Goal: Task Accomplishment & Management: Use online tool/utility

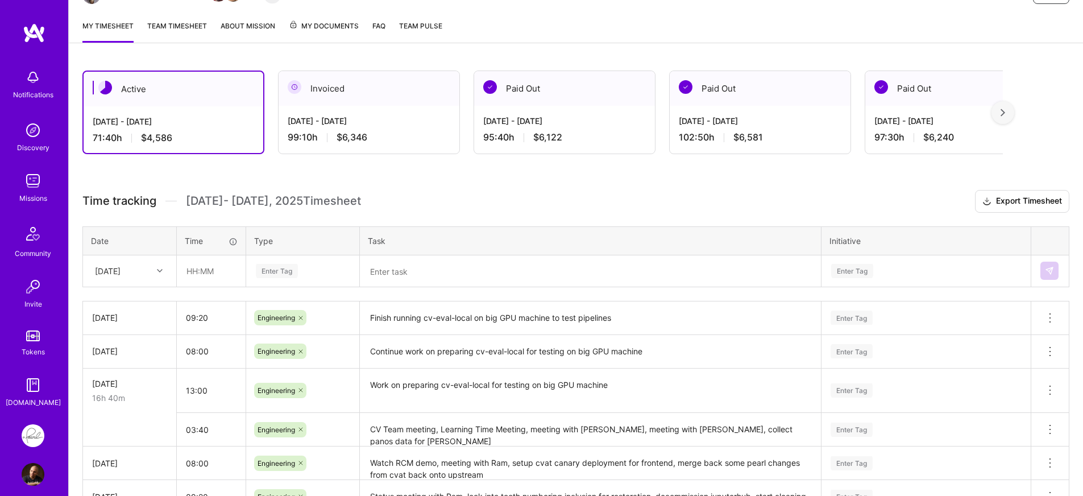
scroll to position [141, 0]
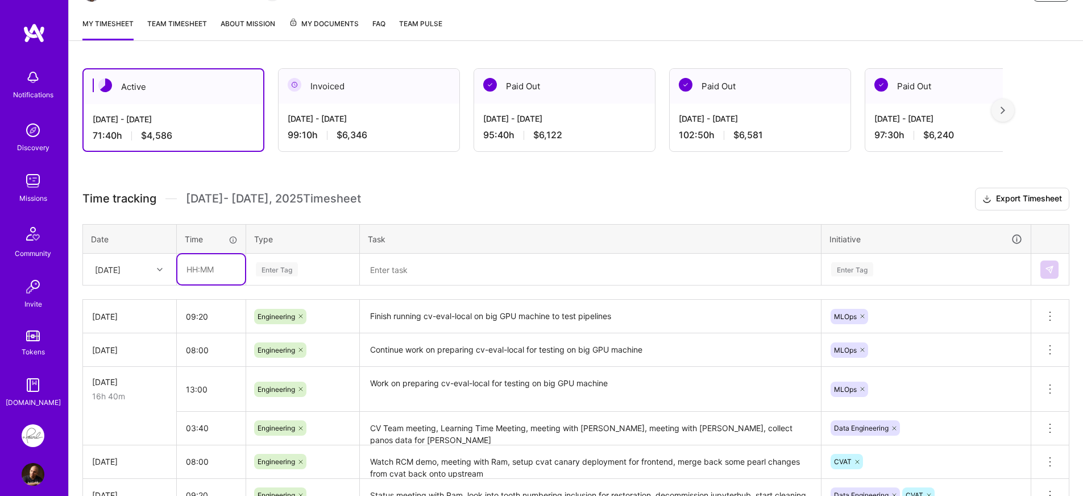
click at [217, 276] on input "text" at bounding box center [211, 269] width 68 height 30
click at [96, 270] on div "[DATE]" at bounding box center [108, 269] width 26 height 12
click at [111, 439] on div "Tue, Sep 9" at bounding box center [130, 446] width 92 height 21
click at [206, 279] on input "text" at bounding box center [211, 269] width 68 height 30
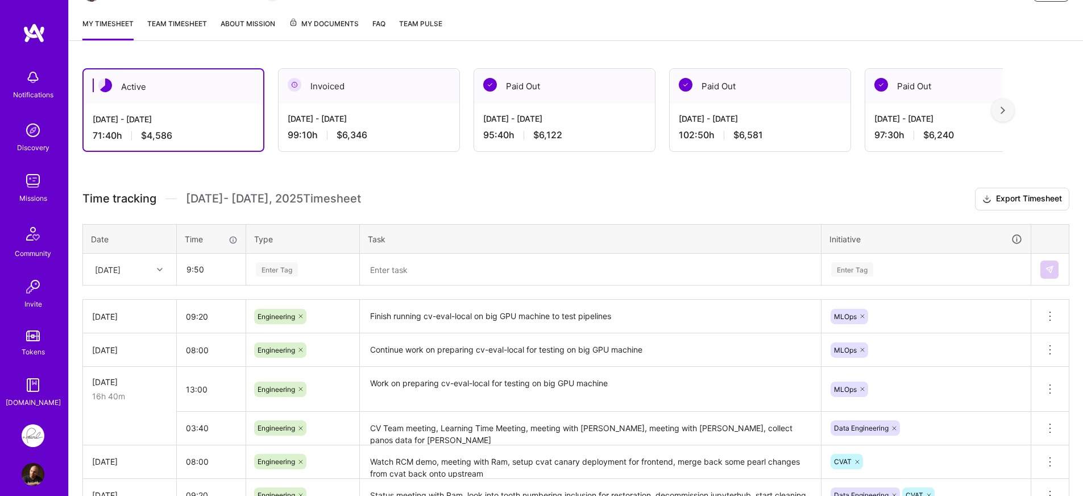
type input "09:50"
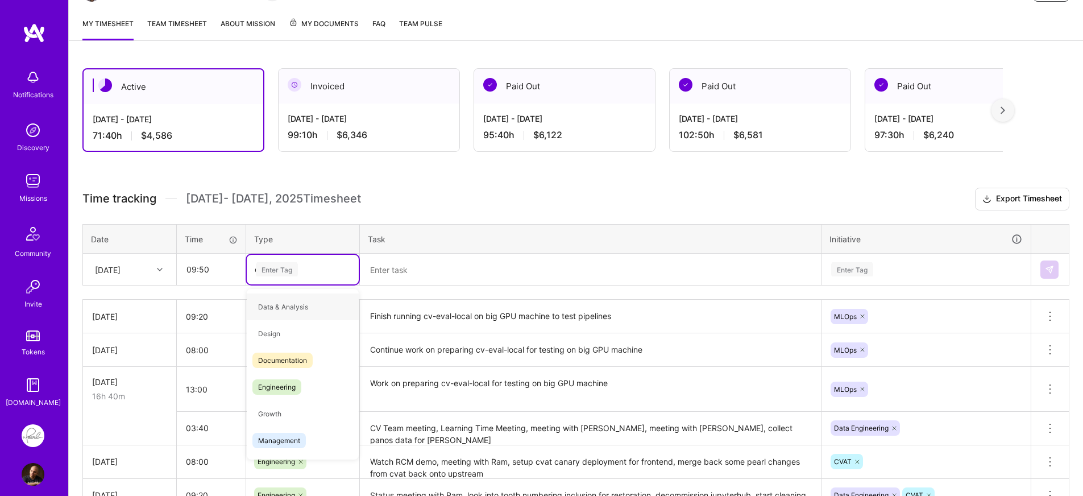
type input "en"
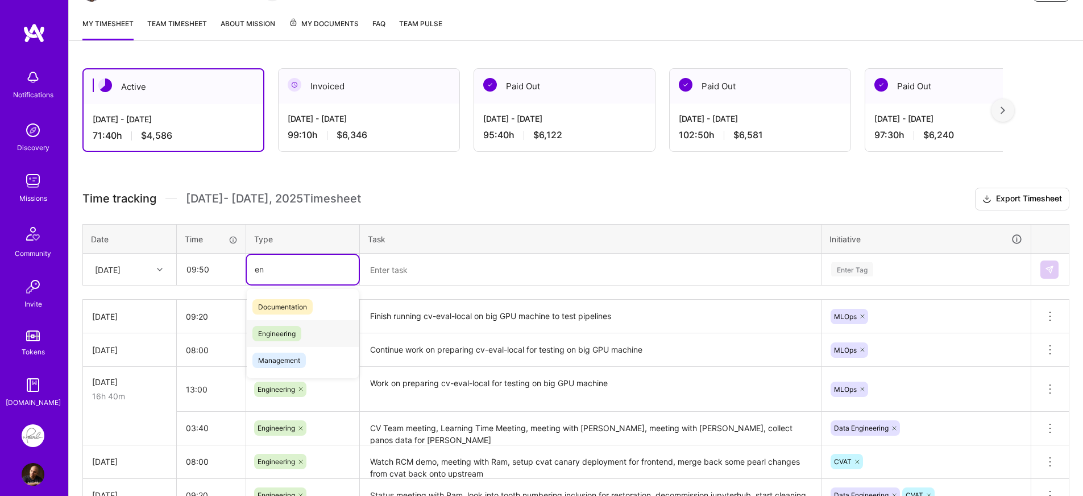
click at [252, 337] on span "Engineering" at bounding box center [276, 333] width 49 height 15
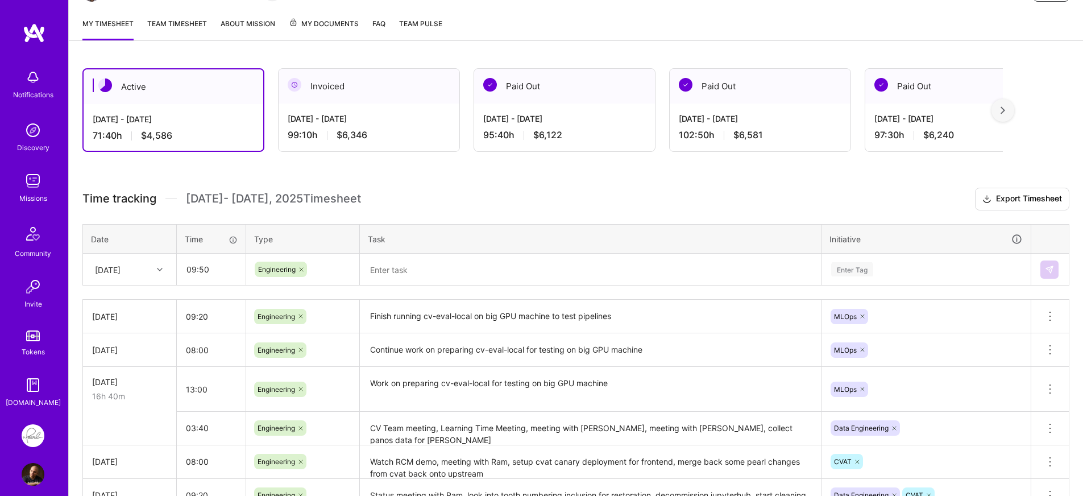
click at [406, 289] on div "Time tracking Sep 1 - Sep 15 , 2025 Timesheet Export Timesheet Date Time Type T…" at bounding box center [575, 399] width 987 height 422
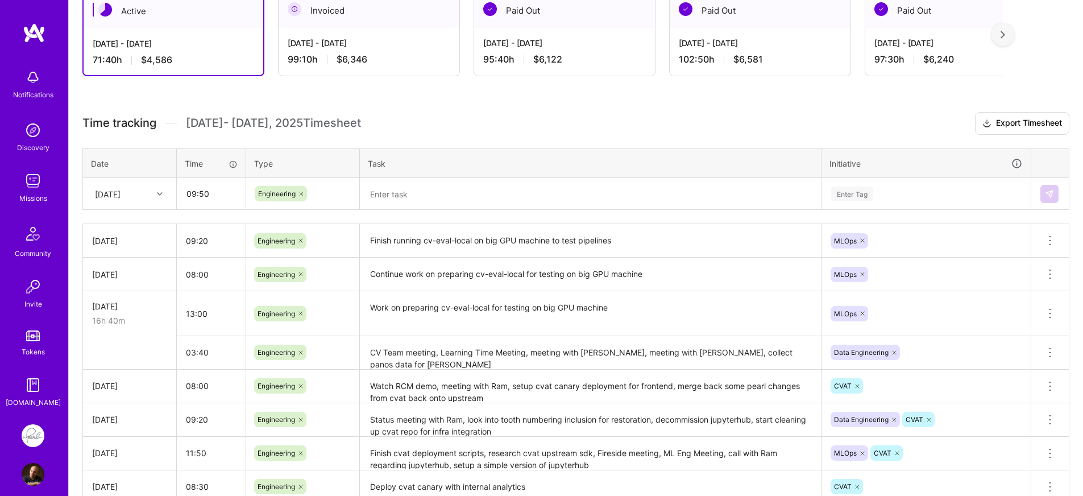
scroll to position [223, 0]
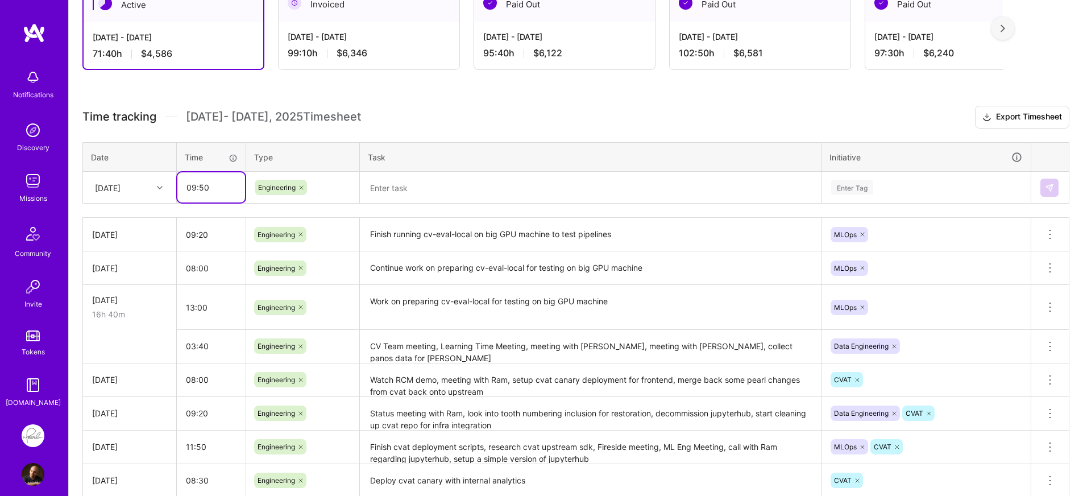
click at [202, 191] on input "09:50" at bounding box center [211, 187] width 68 height 30
click at [200, 202] on input "09:20" at bounding box center [211, 187] width 68 height 30
type input "09:20"
click at [205, 212] on div "Time tracking Sep 1 - Sep 15 , 2025 Timesheet Export Timesheet Date Time Type T…" at bounding box center [575, 317] width 987 height 422
click at [445, 203] on td at bounding box center [591, 188] width 462 height 32
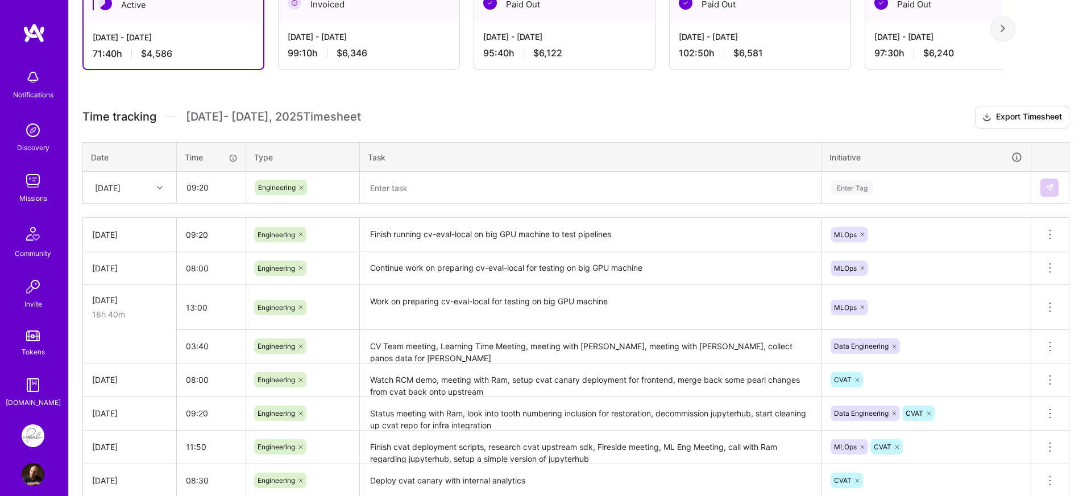
click at [450, 197] on textarea at bounding box center [590, 188] width 459 height 30
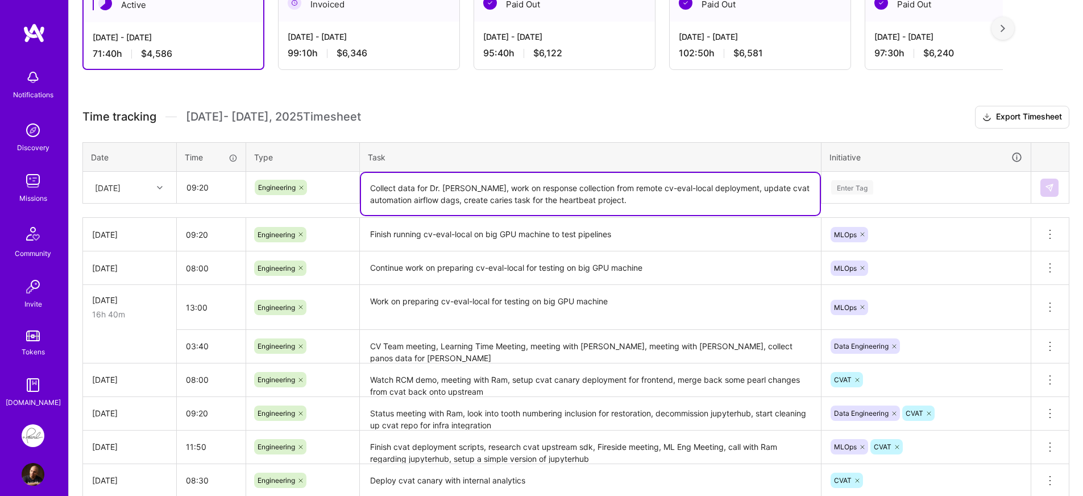
type textarea "Collect data for Dr. Mike, work on response collection from remote cv-eval-loca…"
click at [910, 185] on div "Enter Tag" at bounding box center [926, 187] width 192 height 14
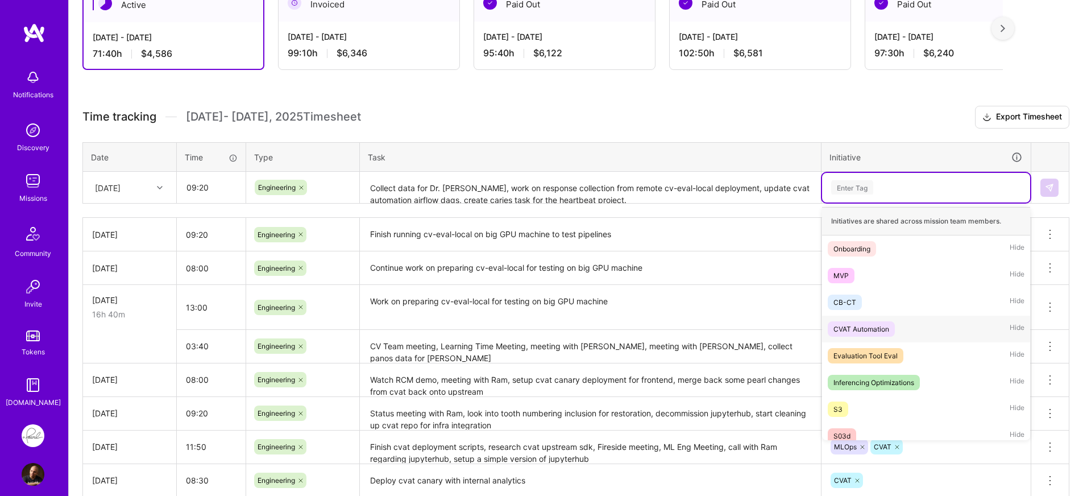
click at [877, 325] on div "CVAT Automation" at bounding box center [862, 329] width 56 height 12
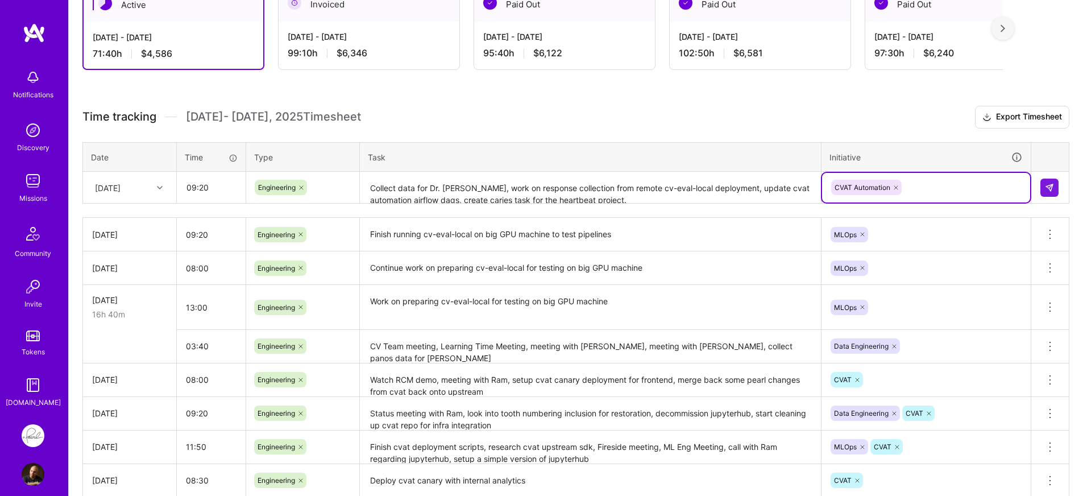
click at [947, 186] on div "CVAT Automation" at bounding box center [926, 188] width 192 height 18
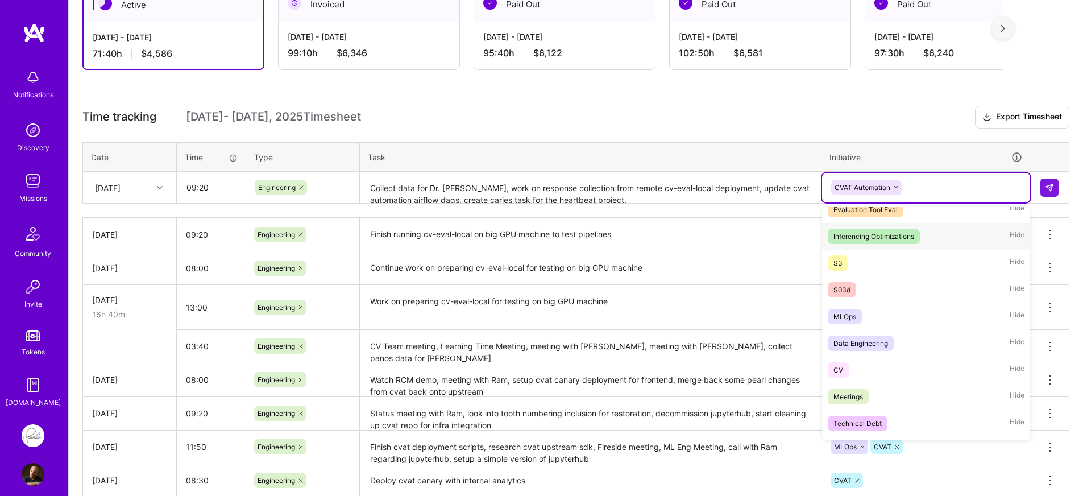
scroll to position [127, 0]
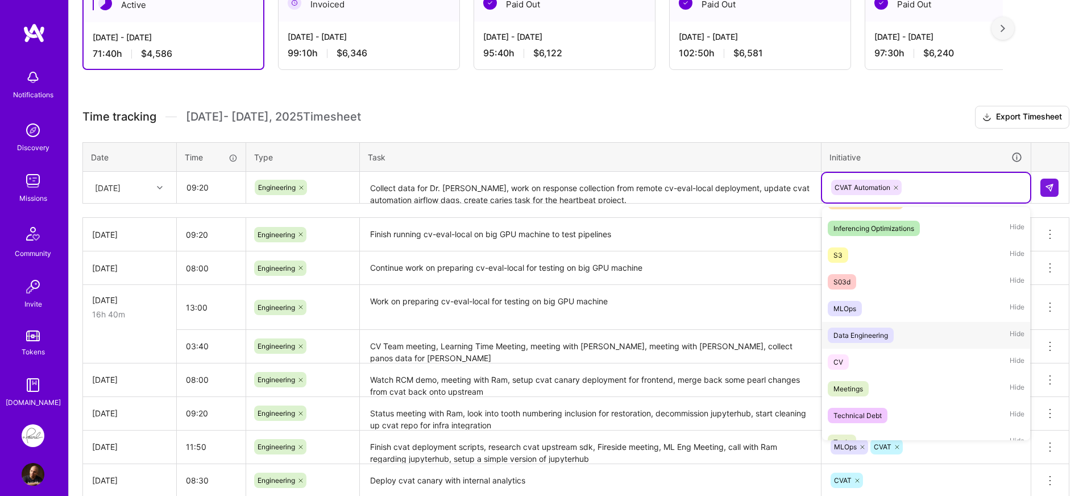
click at [896, 339] on div "Data Engineering Hide" at bounding box center [926, 335] width 208 height 27
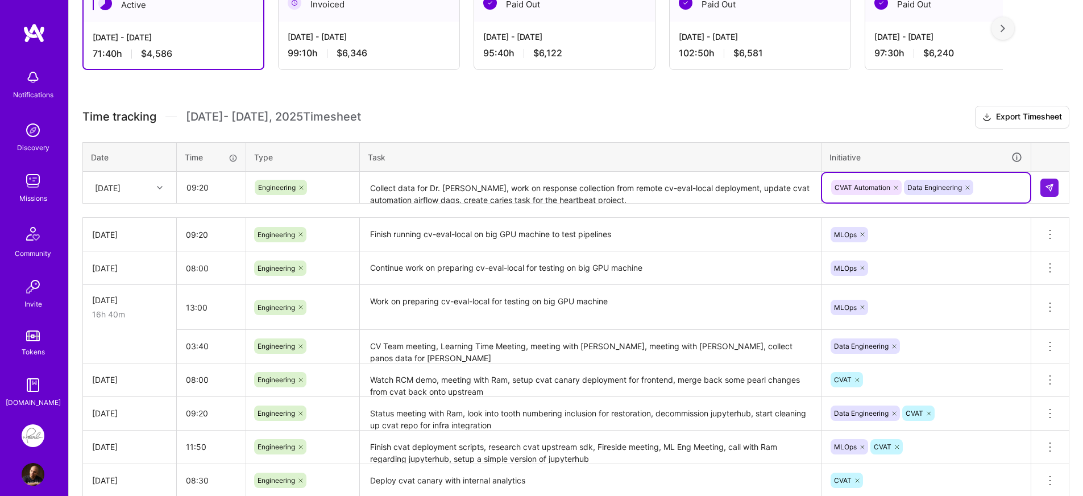
click at [991, 185] on div "CVAT Automation Data Engineering" at bounding box center [926, 188] width 192 height 18
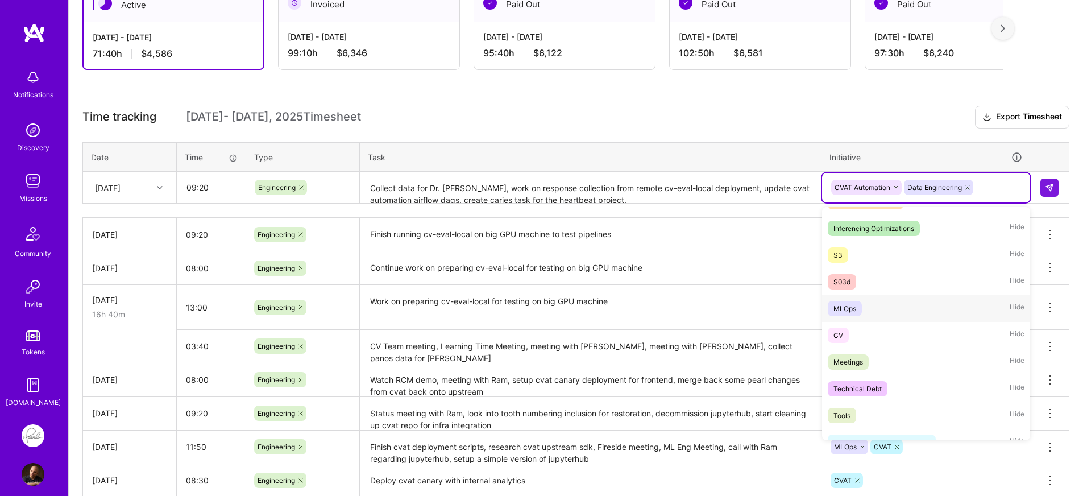
click at [902, 313] on div "MLOps Hide" at bounding box center [926, 308] width 208 height 27
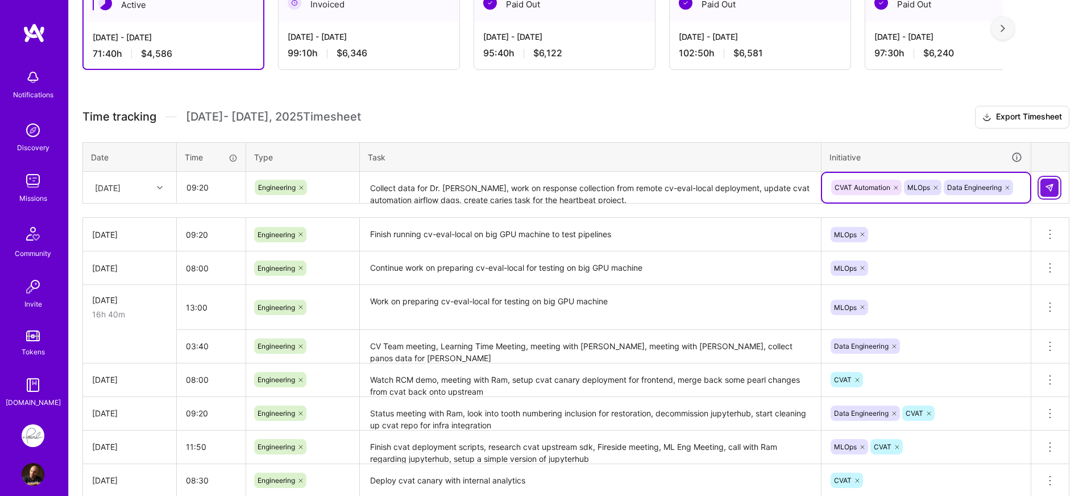
click at [1045, 192] on button at bounding box center [1050, 188] width 18 height 18
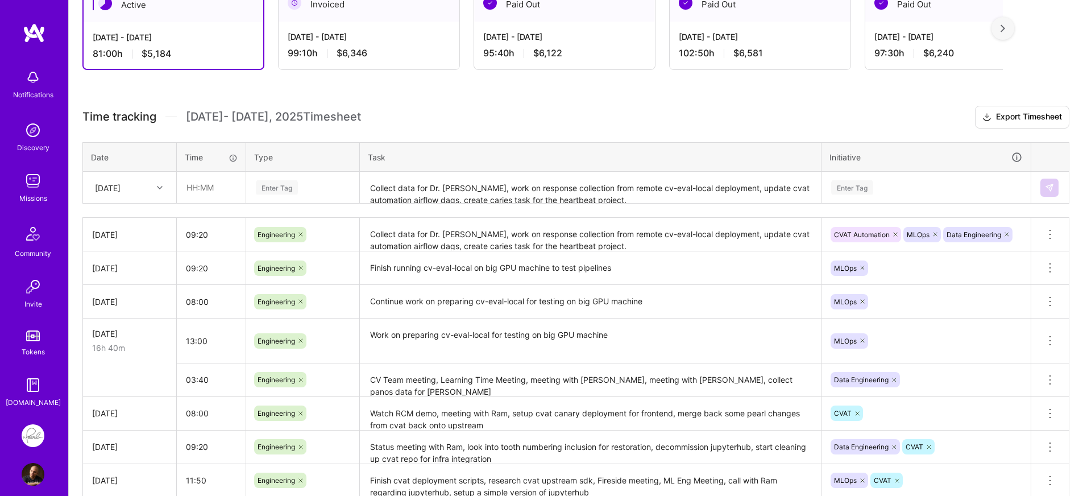
click at [72, 324] on div "Active Sep 1 - Sep 15, 2025 81:00 h $5,184 Invoiced Aug 16 - Aug 31, 2025 99:10…" at bounding box center [576, 295] width 1014 height 645
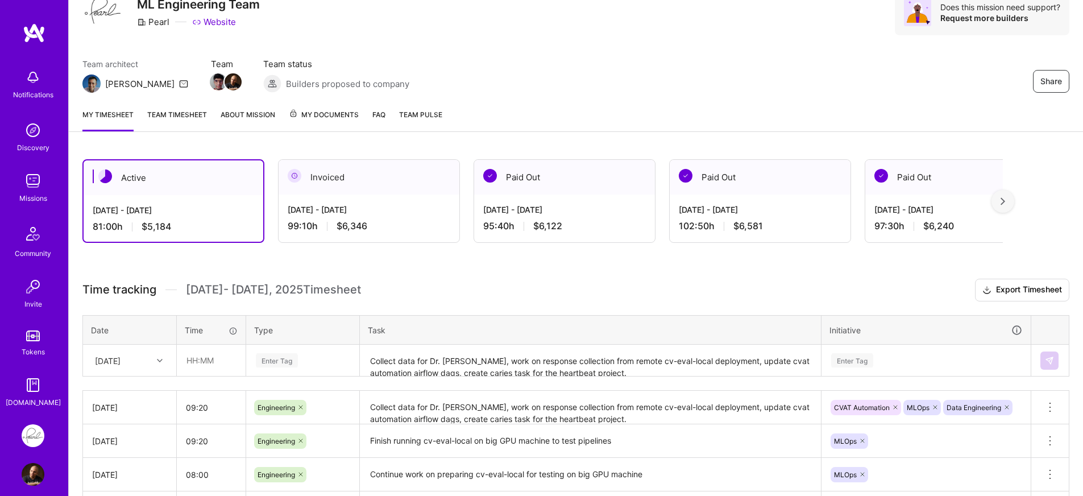
scroll to position [31, 0]
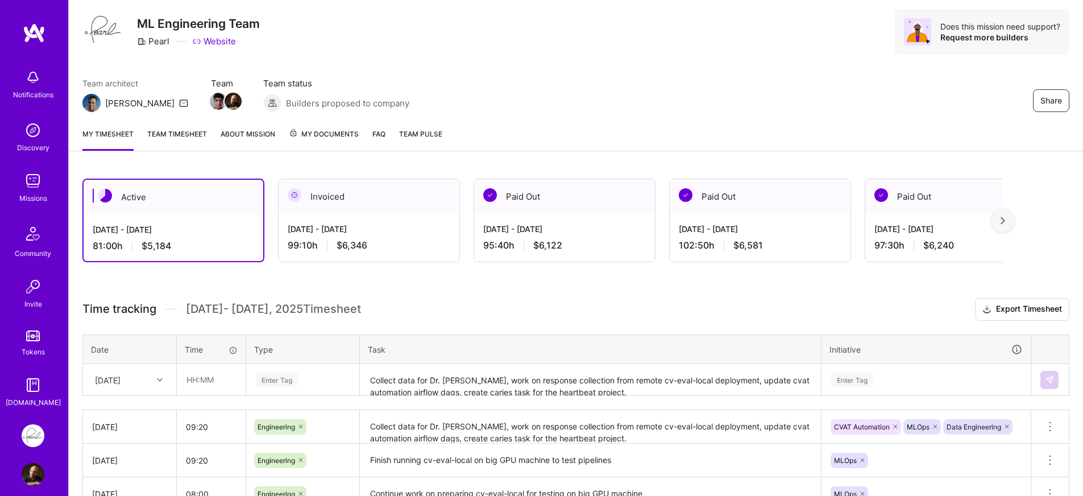
click at [72, 324] on div "Active Sep 1 - Sep 15, 2025 81:00 h $5,184 Invoiced Aug 16 - Aug 31, 2025 99:10…" at bounding box center [576, 487] width 1014 height 645
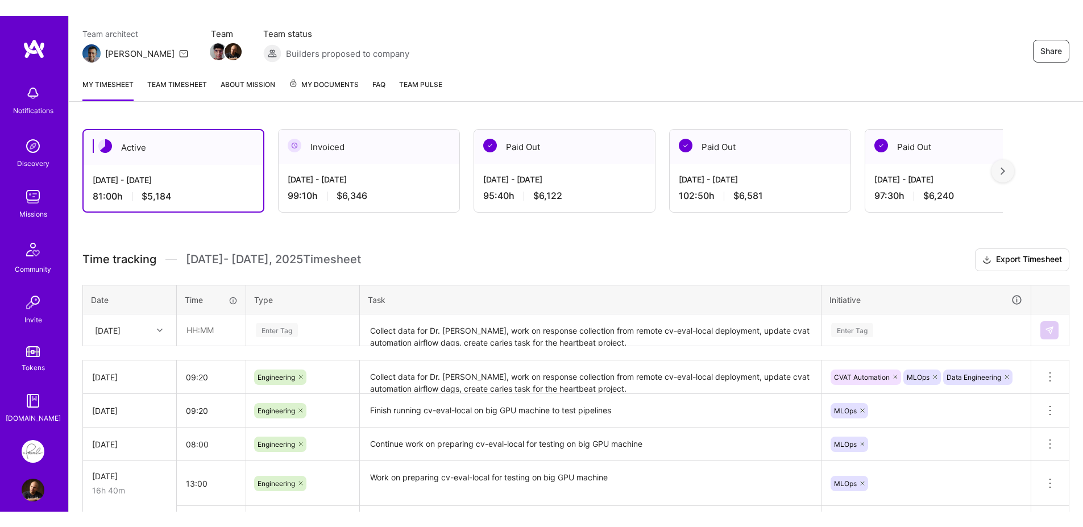
scroll to position [117, 0]
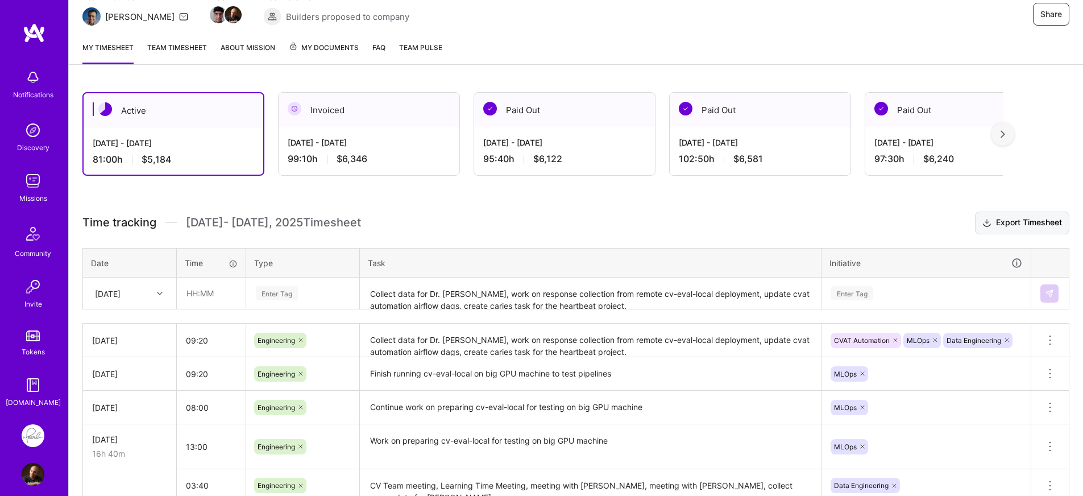
click at [1017, 220] on button "Export Timesheet" at bounding box center [1022, 223] width 94 height 23
